Goal: Find specific page/section: Find specific page/section

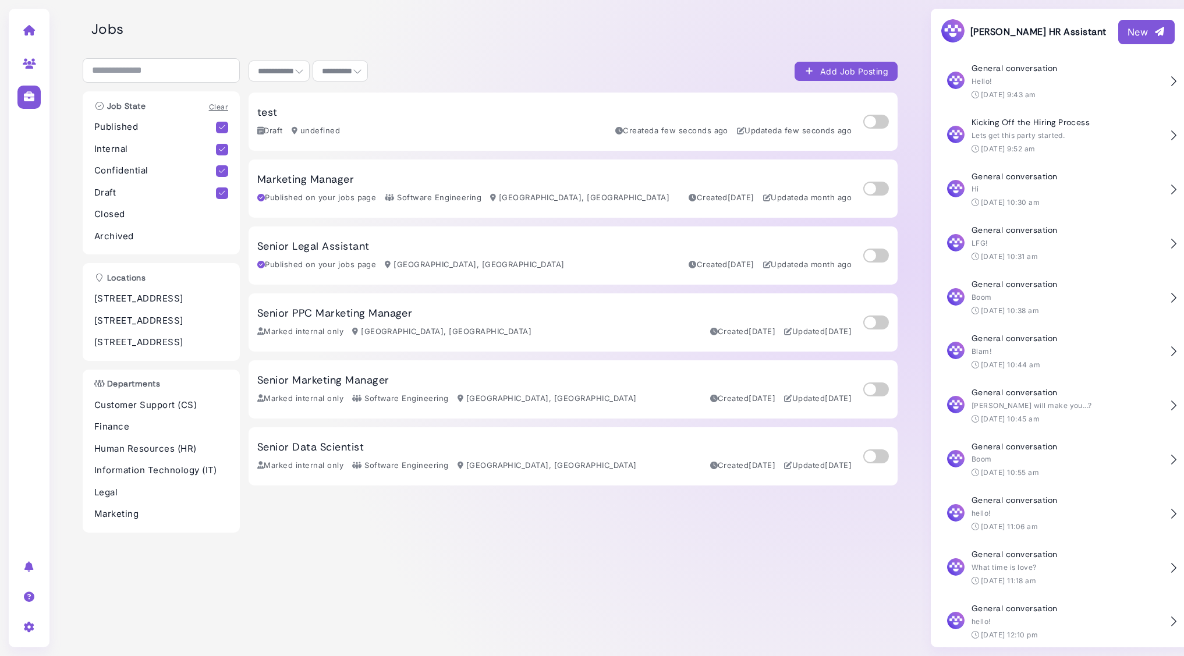
select select "**********"
select select "**"
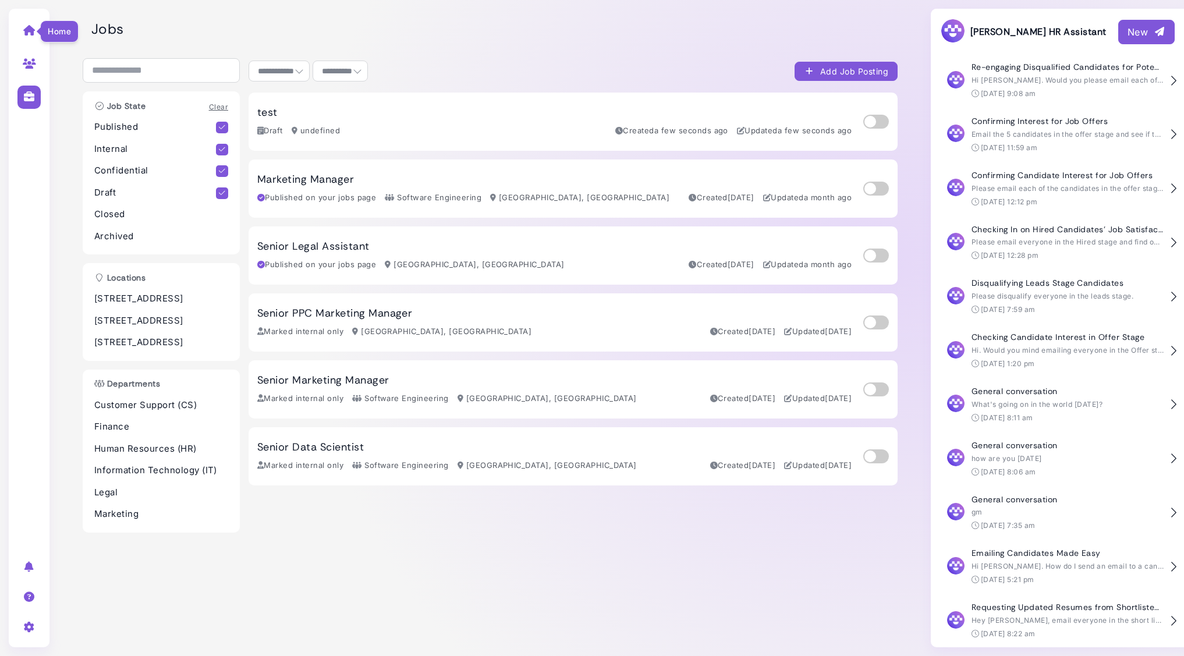
click at [29, 32] on icon at bounding box center [29, 30] width 13 height 10
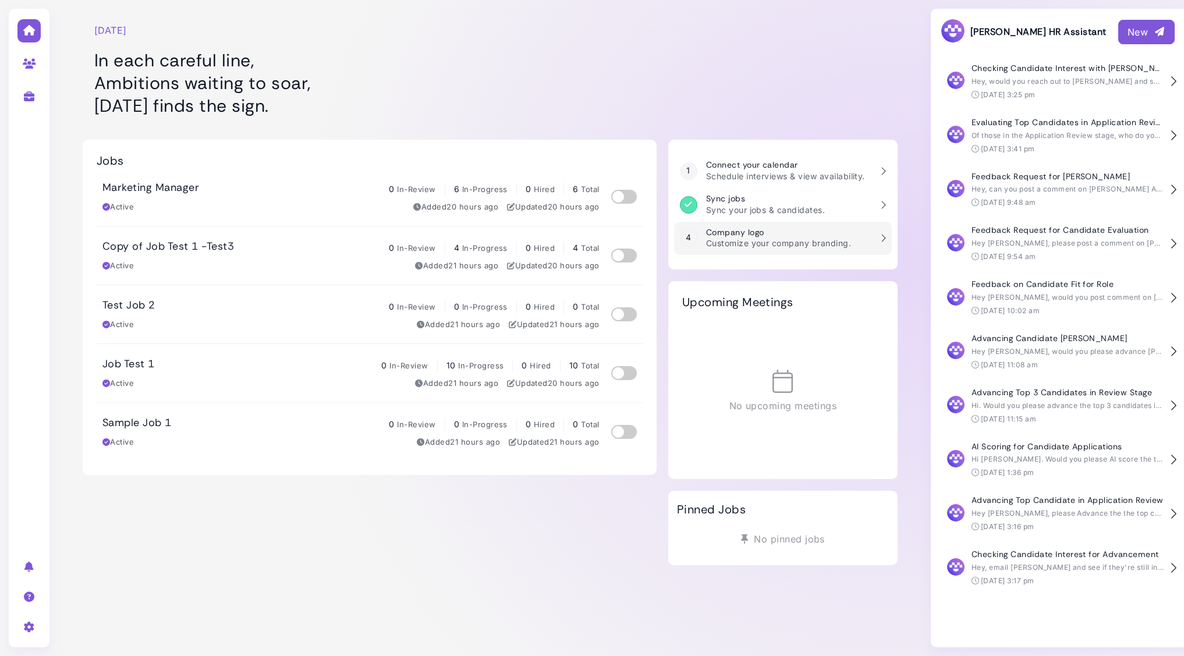
click at [828, 232] on h3 "Company logo" at bounding box center [778, 233] width 145 height 10
